Goal: Task Accomplishment & Management: Manage account settings

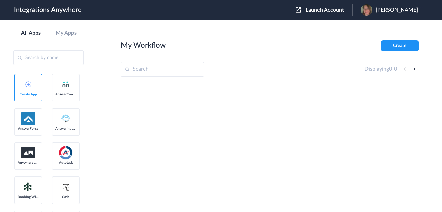
click at [333, 12] on span "Launch Account" at bounding box center [325, 9] width 38 height 5
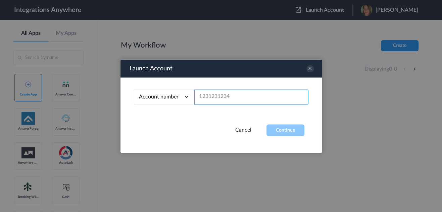
click at [222, 98] on input "text" at bounding box center [251, 97] width 114 height 15
paste input "8774353204"
type input "8774353204"
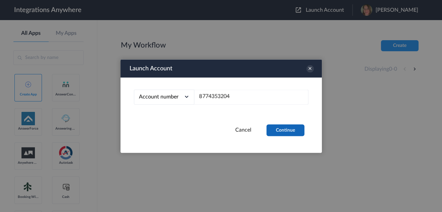
click at [283, 133] on button "Continue" at bounding box center [285, 130] width 38 height 12
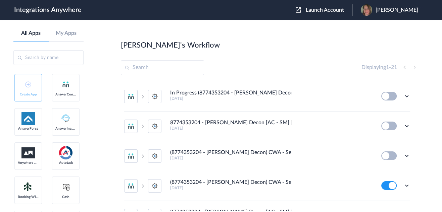
click at [200, 35] on main "Jason's Workflow Create Displaying 1 - 21 In Progress (8774353204 - Spaulding D…" at bounding box center [269, 116] width 345 height 192
click at [233, 98] on h5 "2 days ago" at bounding box center [271, 98] width 202 height 5
click at [228, 90] on h4 "In Progress (8774353204 - Spaulding Decon) CWA - ServiceMinder [Tampa (All Othe…" at bounding box center [230, 93] width 121 height 6
click at [404, 98] on icon at bounding box center [406, 96] width 7 height 7
click at [376, 110] on link "Edit" at bounding box center [379, 111] width 16 height 5
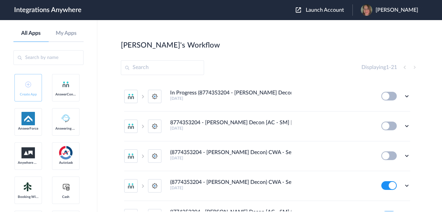
click at [171, 68] on input "text" at bounding box center [162, 67] width 83 height 15
click at [237, 66] on div "Displaying 1 - 21" at bounding box center [270, 67] width 298 height 15
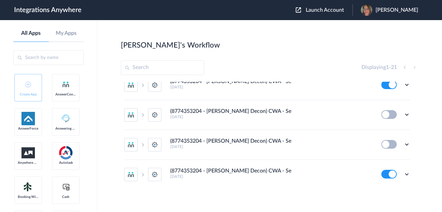
scroll to position [522, 0]
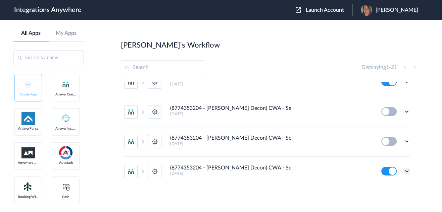
click at [403, 170] on icon at bounding box center [406, 171] width 7 height 7
click at [387, 140] on link "Task history" at bounding box center [387, 142] width 32 height 5
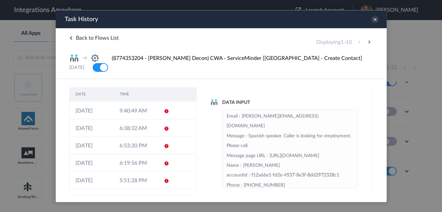
scroll to position [0, 0]
click at [374, 22] on icon at bounding box center [374, 19] width 7 height 7
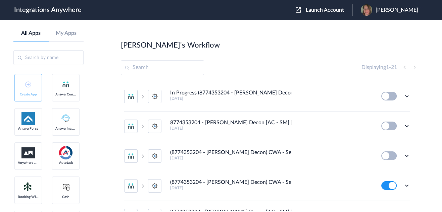
click at [149, 71] on input "text" at bounding box center [162, 67] width 83 height 15
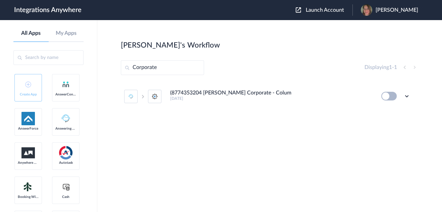
type input "Corporate"
click at [391, 95] on button at bounding box center [388, 96] width 15 height 9
click at [386, 94] on button at bounding box center [388, 96] width 15 height 9
click at [408, 97] on icon at bounding box center [406, 96] width 7 height 7
click at [392, 110] on li "Edit" at bounding box center [388, 112] width 44 height 12
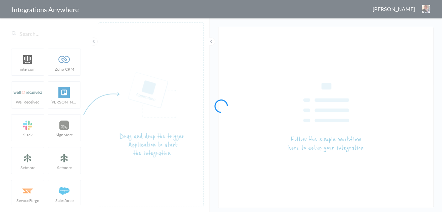
type input "In Progress (8774353204 - Spaulding Decon) CWA - ServiceMinder [Tampa (All Othe…"
type input "(8774353204 [PERSON_NAME] Corporate - Columbia [GEOGRAPHIC_DATA]) AC to Service…"
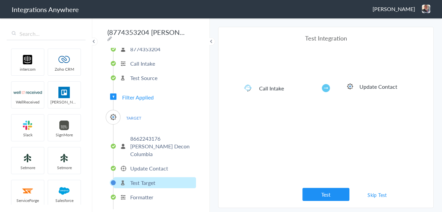
scroll to position [36, 0]
click at [381, 196] on link "Skip Test" at bounding box center [377, 195] width 36 height 12
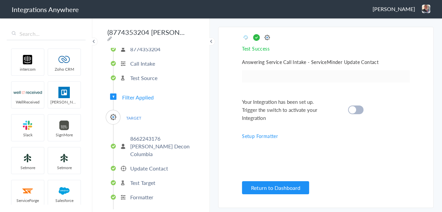
click at [359, 114] on div at bounding box center [355, 110] width 15 height 9
click at [152, 179] on p "Test Target" at bounding box center [142, 183] width 25 height 8
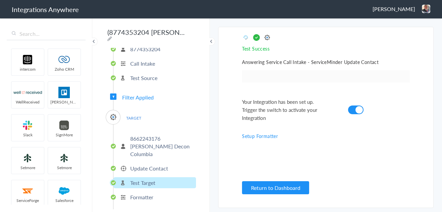
click at [152, 179] on p "Test Target" at bounding box center [142, 183] width 25 height 8
click at [146, 165] on p "Update Contact" at bounding box center [149, 169] width 38 height 8
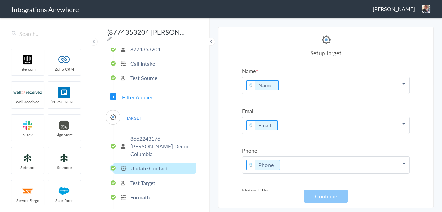
click at [157, 139] on p "8662243176 Spaulding Decon Columbia" at bounding box center [162, 146] width 64 height 23
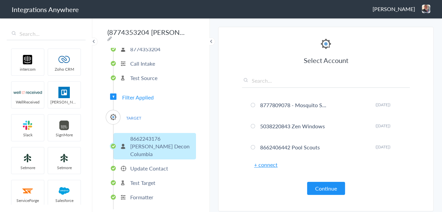
click at [142, 195] on p "Formatter" at bounding box center [141, 198] width 23 height 8
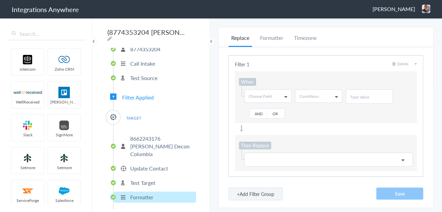
click at [148, 179] on p "Test Target" at bounding box center [142, 183] width 25 height 8
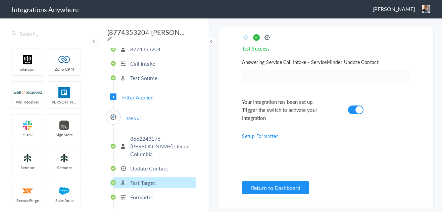
click at [257, 134] on link "Setup Formatter" at bounding box center [260, 136] width 36 height 7
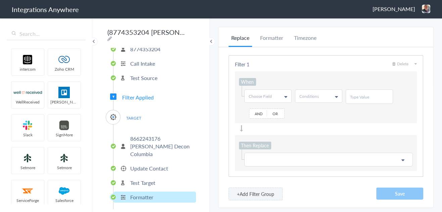
click at [157, 178] on li "Test Target" at bounding box center [154, 182] width 83 height 11
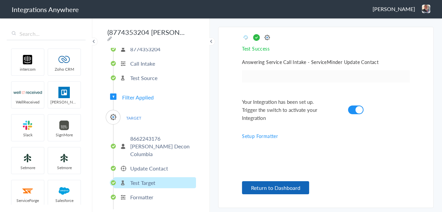
click at [291, 189] on button "Return to Dashboard" at bounding box center [275, 188] width 67 height 13
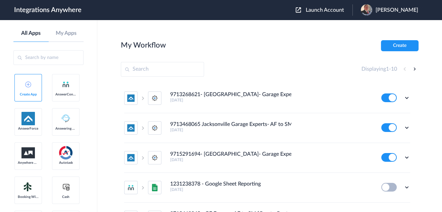
click at [164, 67] on input "text" at bounding box center [162, 69] width 83 height 15
paste input "8774353204"
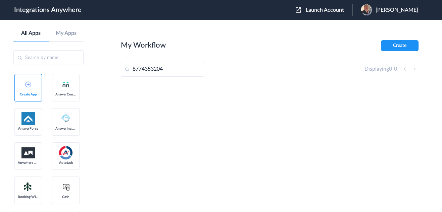
type input "8774353204"
click at [175, 69] on input "8774353204" at bounding box center [162, 69] width 83 height 15
click at [322, 12] on span "Launch Account" at bounding box center [325, 9] width 38 height 5
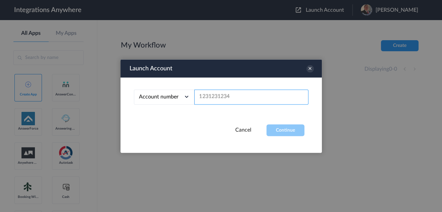
drag, startPoint x: 229, startPoint y: 102, endPoint x: 235, endPoint y: 96, distance: 7.9
click at [229, 102] on input "text" at bounding box center [251, 97] width 114 height 15
click at [236, 95] on input "text" at bounding box center [251, 97] width 114 height 15
paste input "8774353204"
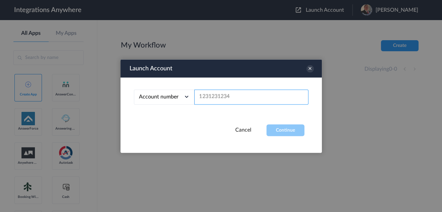
type input "8774353204"
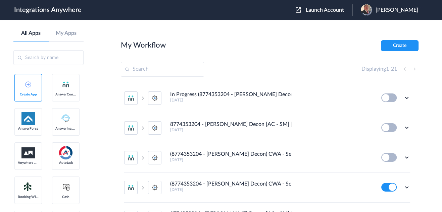
click at [177, 71] on input "text" at bounding box center [162, 69] width 83 height 15
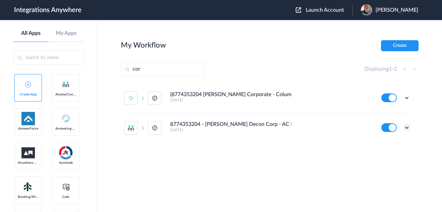
click at [407, 127] on icon at bounding box center [406, 127] width 7 height 7
click at [389, 157] on link "Task history" at bounding box center [387, 155] width 32 height 5
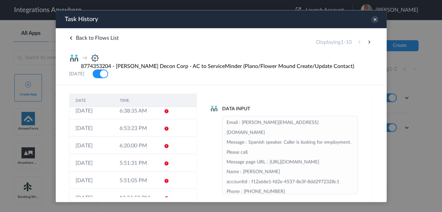
scroll to position [85, 0]
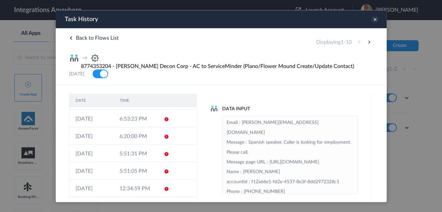
click at [371, 21] on icon at bounding box center [374, 19] width 7 height 7
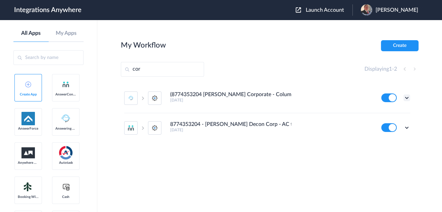
click at [408, 97] on icon at bounding box center [406, 98] width 7 height 7
click at [396, 124] on link "Task history" at bounding box center [387, 125] width 32 height 5
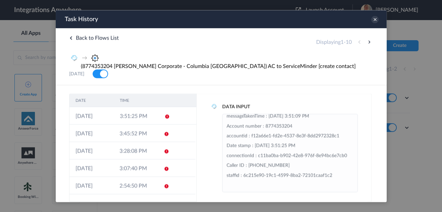
scroll to position [0, 0]
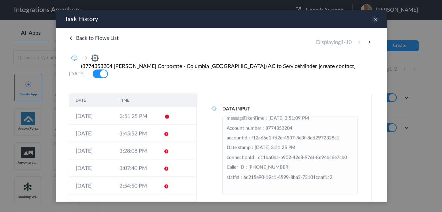
click at [373, 19] on icon at bounding box center [374, 19] width 7 height 7
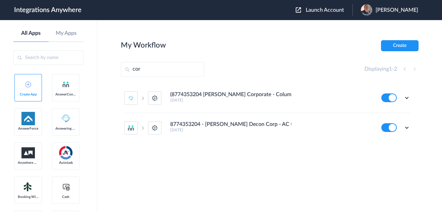
click at [204, 46] on div "My Workflow Create" at bounding box center [270, 45] width 298 height 11
drag, startPoint x: 155, startPoint y: 70, endPoint x: 111, endPoint y: 72, distance: 43.6
click at [111, 72] on main "My Workflow Create cor Displaying 1 - 2 (8774353204 Spaulding Corporate - Colum…" at bounding box center [269, 116] width 345 height 192
type input "[GEOGRAPHIC_DATA]"
click at [409, 126] on icon at bounding box center [406, 127] width 7 height 7
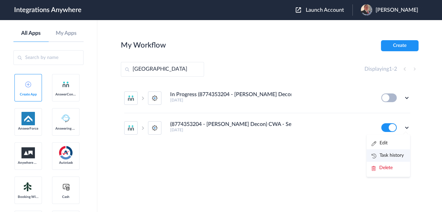
click at [393, 153] on link "Task history" at bounding box center [387, 155] width 32 height 5
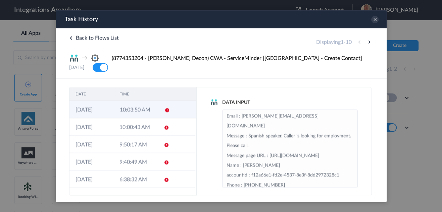
click at [133, 108] on td "10:03:50 AM" at bounding box center [135, 109] width 44 height 17
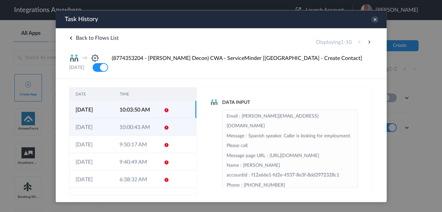
click at [135, 124] on td "10:00:43 AM" at bounding box center [135, 126] width 44 height 17
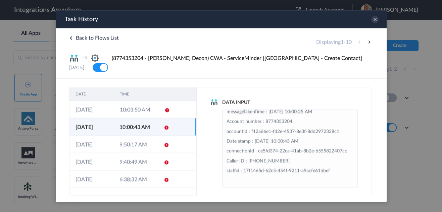
scroll to position [77, 0]
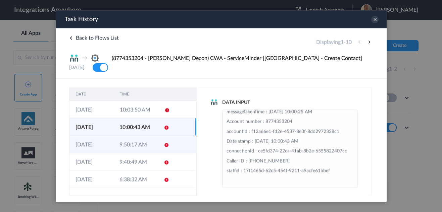
click at [115, 139] on td "9:50:17 AM" at bounding box center [135, 144] width 44 height 17
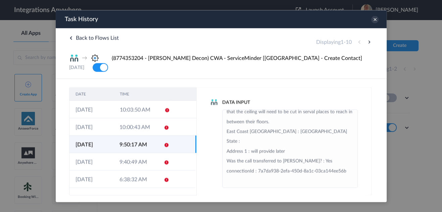
scroll to position [264, 0]
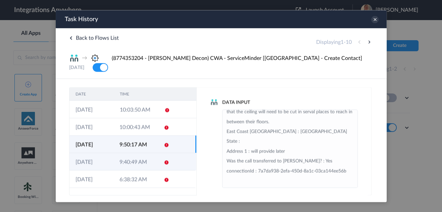
click at [119, 154] on td "9:40:49 AM" at bounding box center [135, 161] width 44 height 17
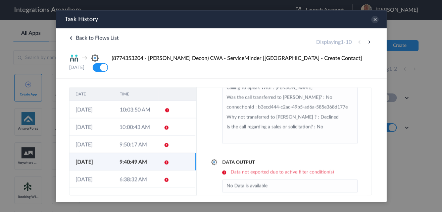
scroll to position [53, 0]
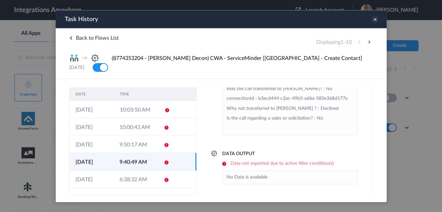
click at [375, 20] on icon at bounding box center [374, 19] width 7 height 7
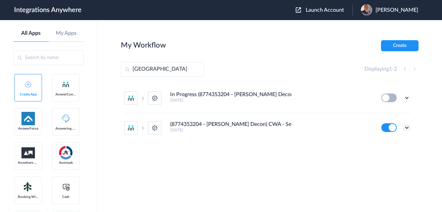
click at [411, 125] on ul "In Progress (8774353204 - Spaulding Decon) CWA - ServiceMinder [Tampa (All Othe…" at bounding box center [267, 113] width 293 height 59
click at [406, 125] on icon at bounding box center [406, 127] width 7 height 7
click at [400, 142] on li "Edit" at bounding box center [388, 143] width 44 height 12
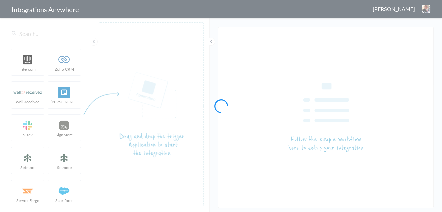
type input "(8774353204 - [PERSON_NAME] Decon) CWA - ServiceMinder [[GEOGRAPHIC_DATA] - Cre…"
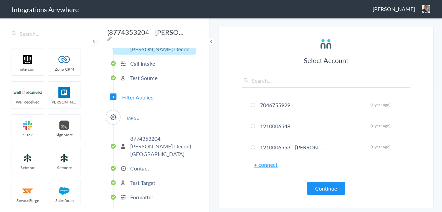
scroll to position [42, 0]
click at [144, 94] on span "Filter Applied" at bounding box center [138, 98] width 32 height 8
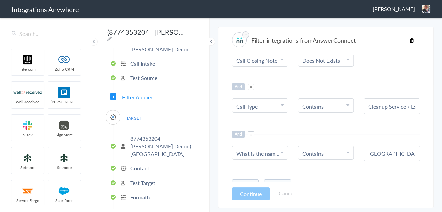
scroll to position [41, 0]
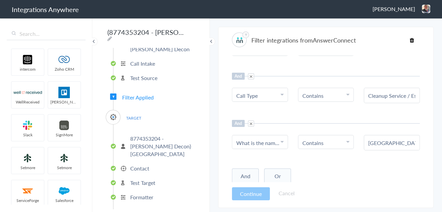
click at [164, 135] on p "8774353204 - [PERSON_NAME] Decon) [GEOGRAPHIC_DATA]" at bounding box center [162, 146] width 64 height 23
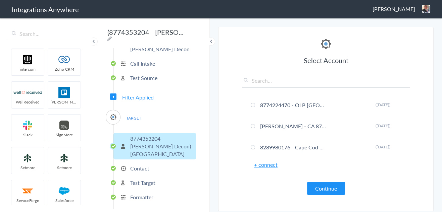
click at [143, 165] on p "Contact" at bounding box center [139, 169] width 19 height 8
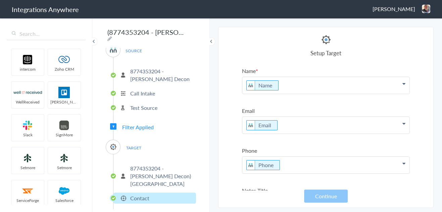
scroll to position [0, 0]
